Goal: Task Accomplishment & Management: Complete application form

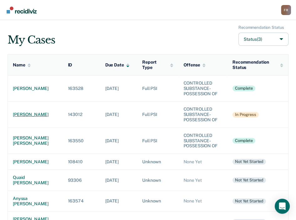
click at [22, 117] on div "[PERSON_NAME]" at bounding box center [35, 114] width 45 height 5
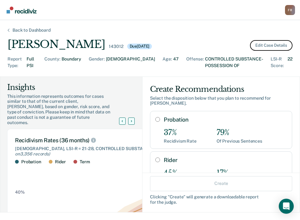
click at [264, 49] on button "Edit Case Details" at bounding box center [271, 45] width 43 height 11
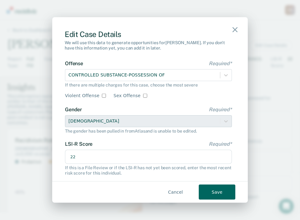
drag, startPoint x: 124, startPoint y: 153, endPoint x: 42, endPoint y: 154, distance: 82.3
click at [46, 157] on div "Edit Case Details We will use this data to generate opportunities for [PERSON_N…" at bounding box center [150, 110] width 300 height 220
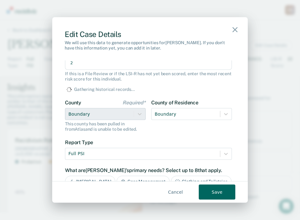
scroll to position [93, 0]
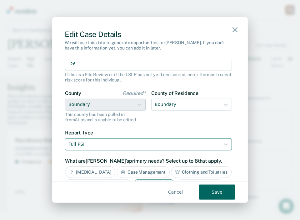
type input "26"
click at [170, 143] on div at bounding box center [143, 144] width 149 height 8
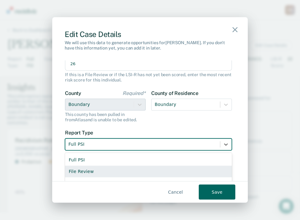
click at [90, 172] on div "File Review" at bounding box center [148, 171] width 167 height 12
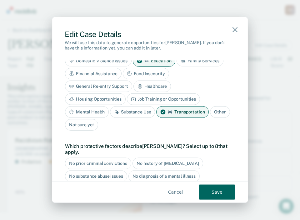
scroll to position [218, 0]
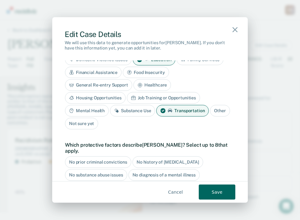
click at [175, 110] on div "Transportation" at bounding box center [183, 111] width 53 height 12
click at [134, 105] on div "Substance Use" at bounding box center [132, 111] width 45 height 12
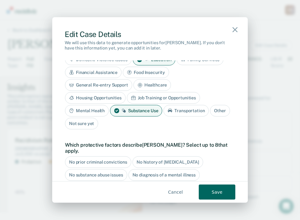
click at [93, 109] on div "Mental Health" at bounding box center [87, 111] width 44 height 12
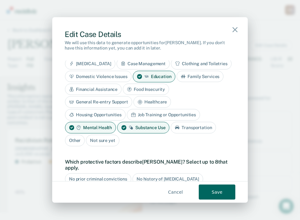
scroll to position [187, 0]
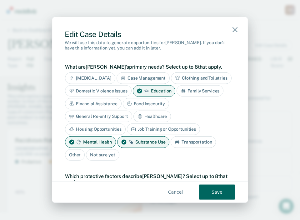
click at [133, 96] on div "Education" at bounding box center [154, 91] width 43 height 12
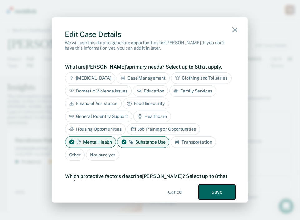
click at [218, 192] on button "Save" at bounding box center [217, 191] width 37 height 15
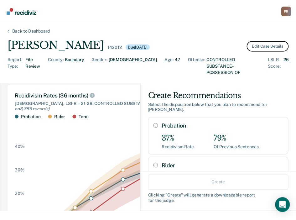
scroll to position [63, 0]
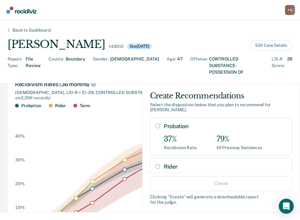
click at [156, 123] on input "Probation" at bounding box center [158, 125] width 5 height 5
radio input "true"
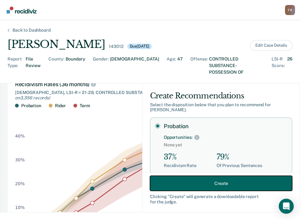
click at [238, 183] on button "Create" at bounding box center [221, 183] width 142 height 15
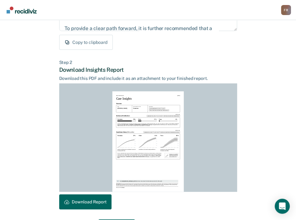
scroll to position [137, 0]
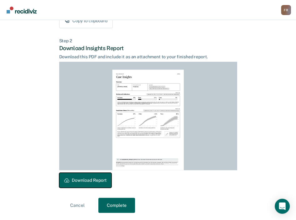
click at [104, 183] on button "Download Report" at bounding box center [85, 179] width 52 height 15
click at [120, 203] on button "Complete" at bounding box center [116, 205] width 37 height 15
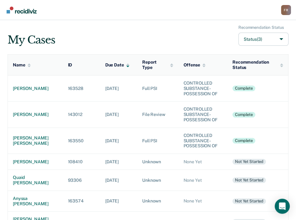
click at [287, 11] on div "F R" at bounding box center [286, 10] width 10 height 10
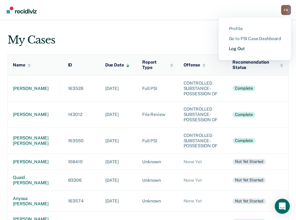
click at [238, 48] on link "Log Out" at bounding box center [254, 48] width 52 height 5
